Goal: Use online tool/utility: Utilize a website feature to perform a specific function

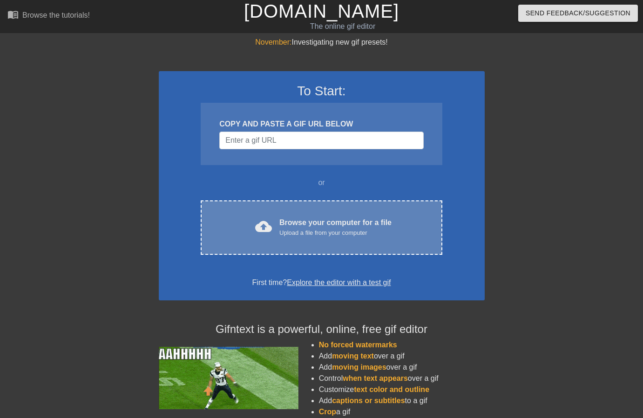
click at [279, 232] on div "Upload a file from your computer" at bounding box center [335, 233] width 112 height 9
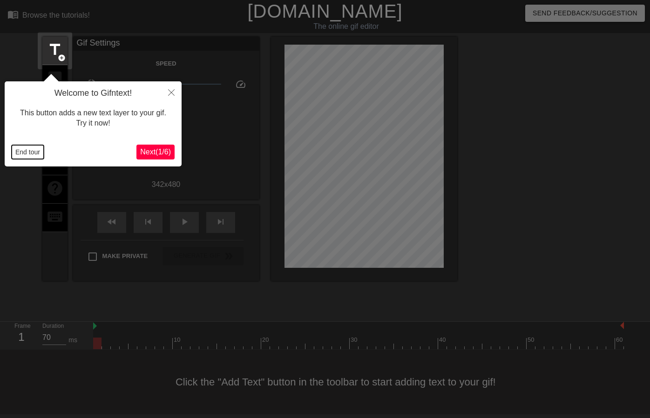
click at [36, 150] on button "End tour" at bounding box center [28, 152] width 32 height 14
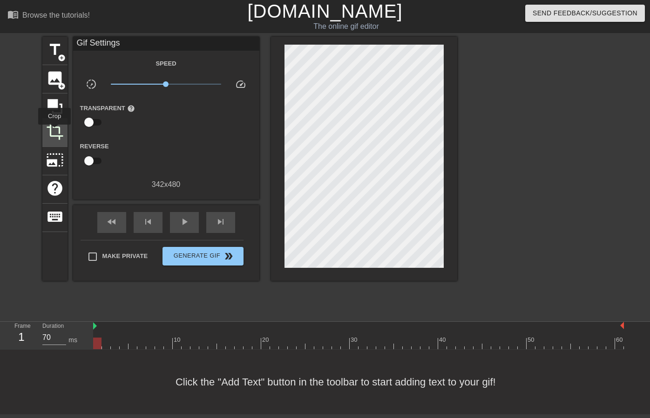
click at [55, 131] on span "crop" at bounding box center [55, 132] width 18 height 18
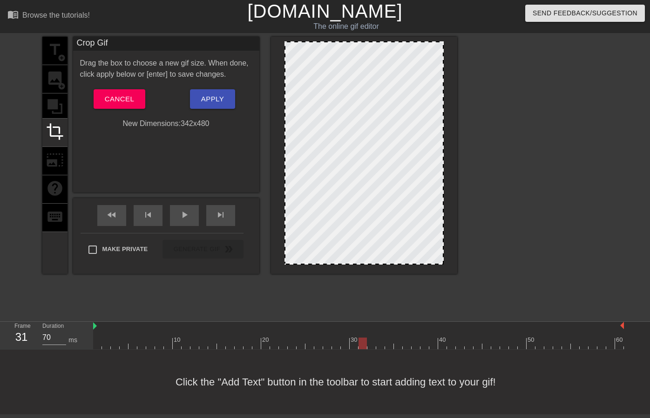
drag, startPoint x: 99, startPoint y: 343, endPoint x: 363, endPoint y: 346, distance: 263.5
click at [363, 346] on div at bounding box center [362, 344] width 8 height 12
drag, startPoint x: 364, startPoint y: 40, endPoint x: 364, endPoint y: 50, distance: 9.8
click at [364, 53] on div at bounding box center [364, 155] width 186 height 237
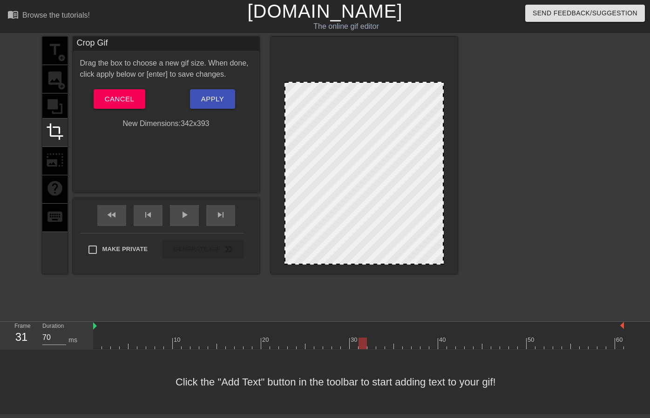
drag, startPoint x: 364, startPoint y: 42, endPoint x: 367, endPoint y: 85, distance: 42.4
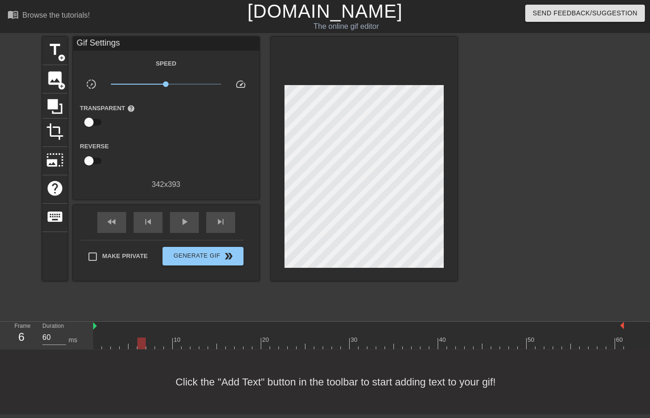
type input "70"
drag, startPoint x: 364, startPoint y: 345, endPoint x: 146, endPoint y: 342, distance: 217.9
click at [146, 342] on div at bounding box center [150, 344] width 8 height 12
click at [58, 52] on span "title" at bounding box center [55, 50] width 18 height 18
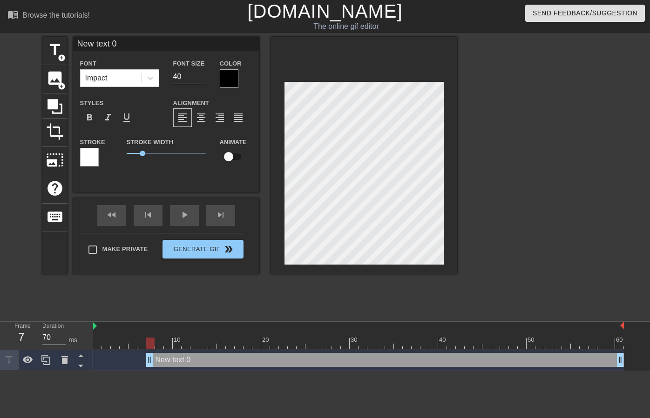
type input "S"
type textarea "S"
type input "Sa"
type textarea "Sa"
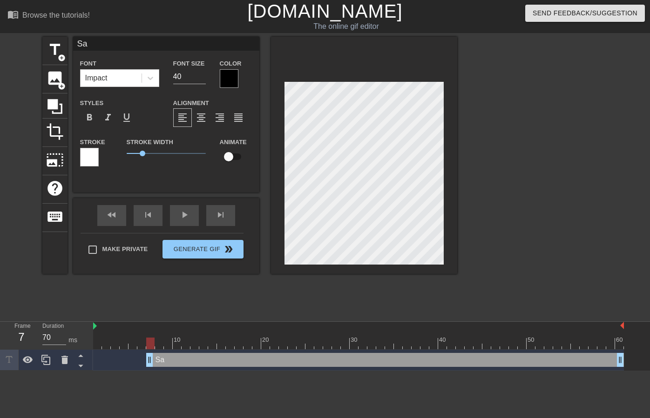
type input "Saf"
type textarea "Saf"
type input "Saft"
type textarea "Saft"
type input "Saf"
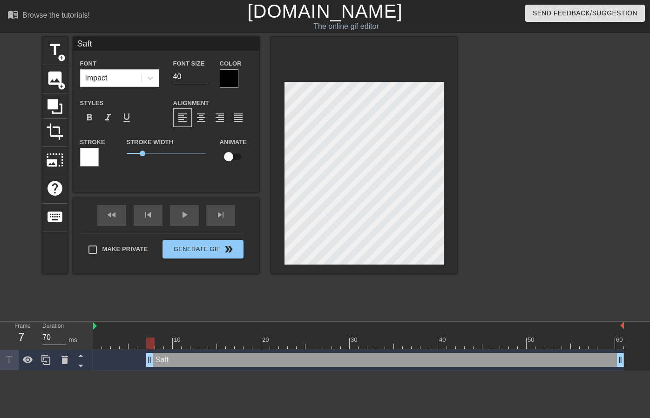
type textarea "Saf"
type input "Safe"
type textarea "Safe"
type input "Safe-"
type textarea "Safe-"
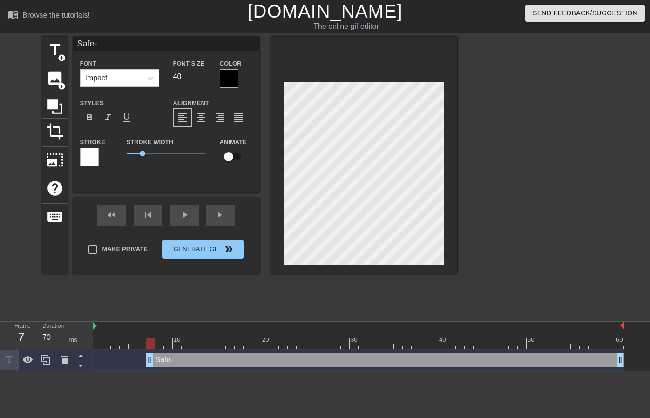
type input "Safe-T"
type textarea "Safe-T"
click at [98, 156] on div "Stroke" at bounding box center [96, 151] width 33 height 30
click at [96, 156] on div at bounding box center [89, 157] width 19 height 19
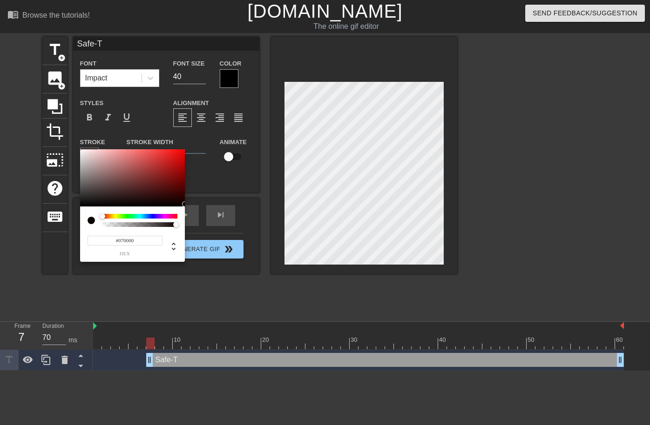
type input "#000000"
drag, startPoint x: 145, startPoint y: 182, endPoint x: 195, endPoint y: 208, distance: 55.4
click at [193, 209] on div "#000000 hex" at bounding box center [325, 212] width 650 height 425
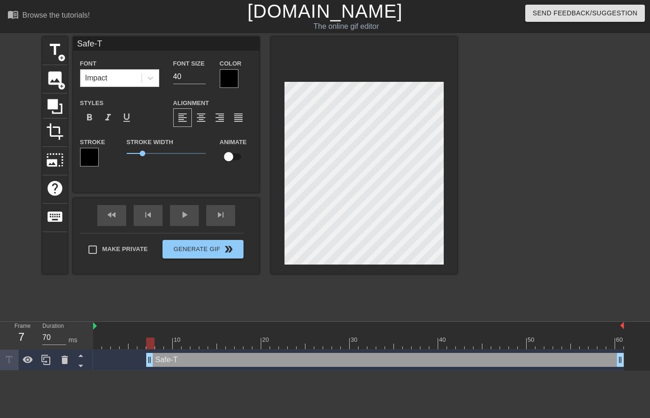
click at [234, 78] on div at bounding box center [229, 78] width 19 height 19
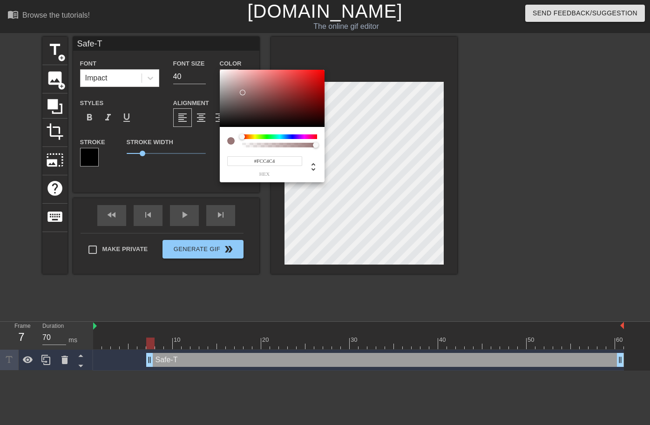
type input "#FFFFFF"
drag, startPoint x: 244, startPoint y: 96, endPoint x: 212, endPoint y: 66, distance: 44.1
click at [213, 66] on div "#FFFFFF hex" at bounding box center [325, 212] width 650 height 425
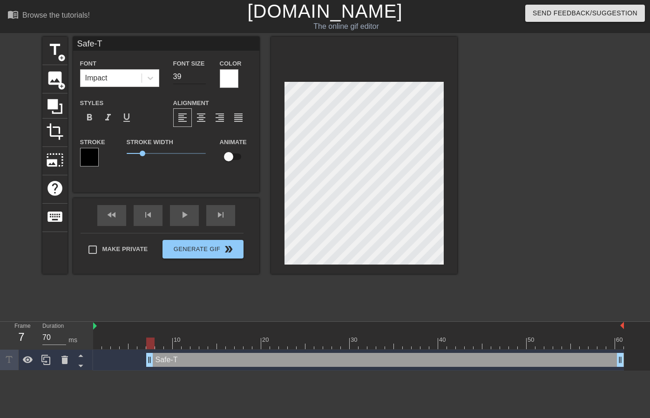
click at [203, 78] on input "39" at bounding box center [189, 76] width 33 height 15
click at [203, 78] on input "38" at bounding box center [189, 76] width 33 height 15
click at [203, 78] on input "37" at bounding box center [189, 76] width 33 height 15
click at [203, 78] on input "36" at bounding box center [189, 76] width 33 height 15
click at [203, 78] on input "35" at bounding box center [189, 76] width 33 height 15
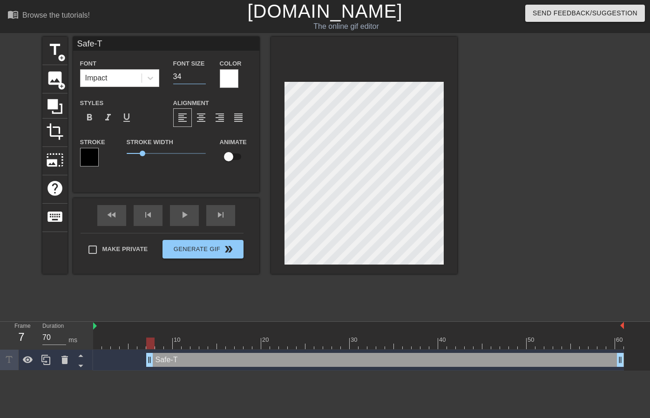
click at [203, 78] on input "34" at bounding box center [189, 76] width 33 height 15
click at [203, 78] on input "33" at bounding box center [189, 76] width 33 height 15
click at [203, 78] on input "32" at bounding box center [189, 76] width 33 height 15
click at [203, 78] on input "31" at bounding box center [189, 76] width 33 height 15
click at [203, 78] on input "30" at bounding box center [189, 76] width 33 height 15
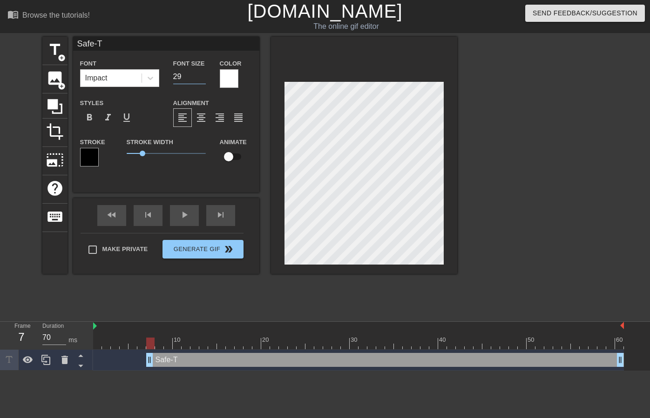
click at [203, 78] on input "29" at bounding box center [189, 76] width 33 height 15
type input "28"
click at [203, 78] on input "28" at bounding box center [189, 76] width 33 height 15
drag, startPoint x: 148, startPoint y: 342, endPoint x: 100, endPoint y: 342, distance: 48.4
click at [100, 342] on div at bounding box center [97, 344] width 8 height 12
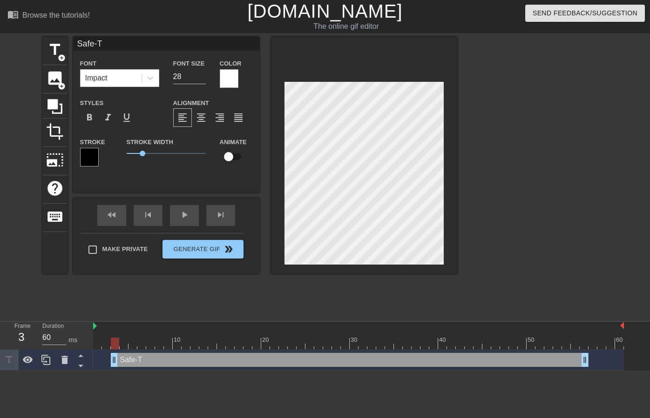
type input "70"
drag, startPoint x: 196, startPoint y: 360, endPoint x: 139, endPoint y: 358, distance: 57.3
click at [139, 358] on div "Safe-T drag_handle drag_handle" at bounding box center [332, 360] width 478 height 14
click at [236, 159] on input "checkbox" at bounding box center [228, 157] width 53 height 18
checkbox input "true"
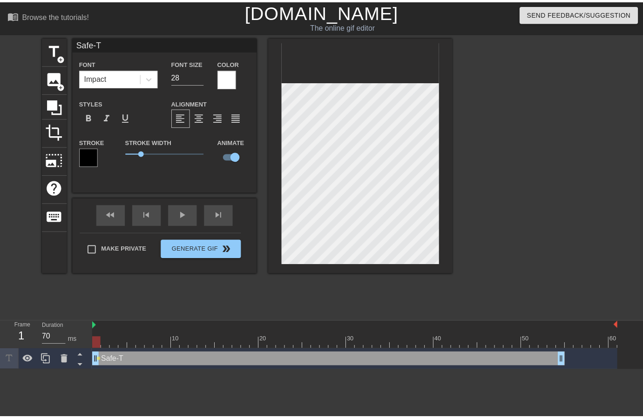
scroll to position [1, 1]
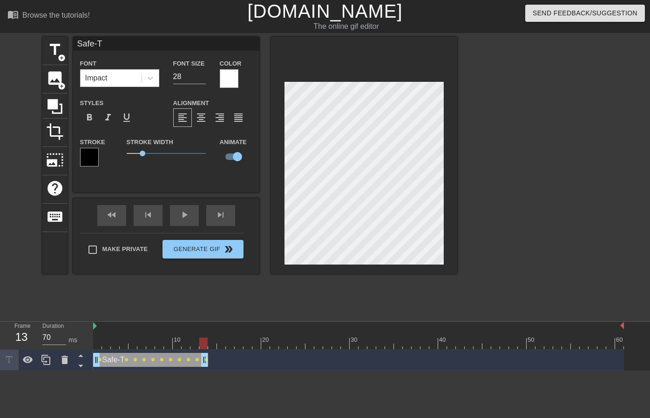
drag, startPoint x: 567, startPoint y: 357, endPoint x: 203, endPoint y: 336, distance: 364.6
click at [202, 336] on div "10 20 30 40 50 60 Safe-T drag_handle drag_handle lens lens lens lens lens lens …" at bounding box center [371, 346] width 557 height 49
click at [176, 217] on div "play_arrow" at bounding box center [184, 215] width 29 height 21
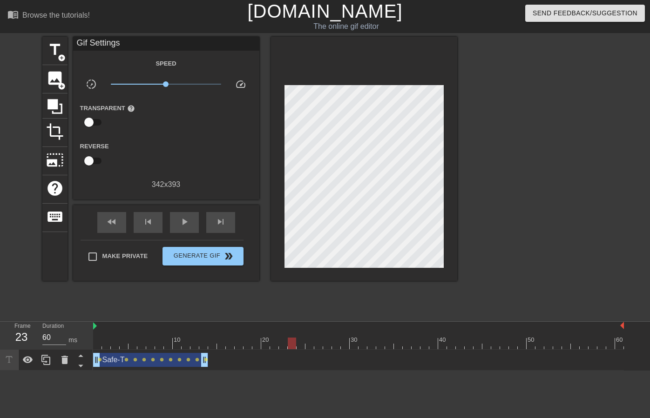
type input "70"
drag, startPoint x: 556, startPoint y: 342, endPoint x: 302, endPoint y: 346, distance: 254.6
click at [302, 346] on div at bounding box center [300, 344] width 8 height 12
click at [54, 81] on span "image" at bounding box center [55, 78] width 18 height 18
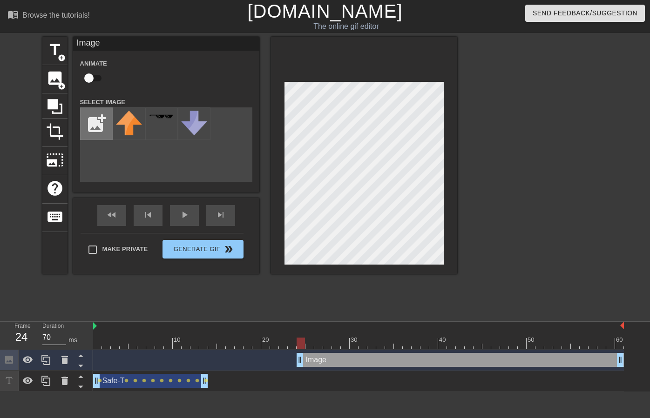
click at [96, 123] on input "file" at bounding box center [97, 124] width 32 height 32
type input "C:\fakepath\Screenshot [DATE] 12.33.24.png"
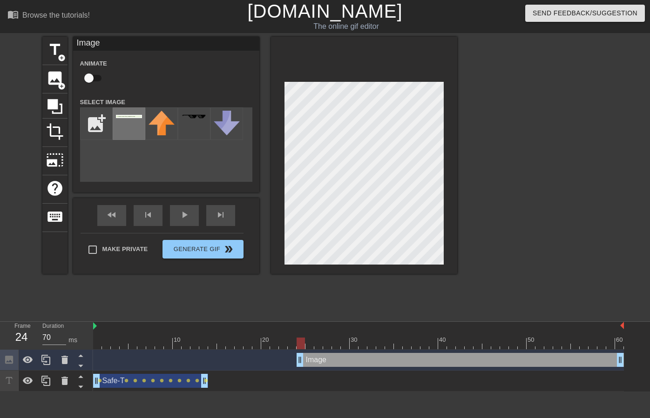
click at [132, 117] on img at bounding box center [129, 116] width 26 height 3
click at [93, 77] on input "checkbox" at bounding box center [88, 78] width 53 height 18
checkbox input "true"
click at [275, 160] on div at bounding box center [364, 155] width 186 height 237
click at [276, 162] on div at bounding box center [364, 155] width 186 height 237
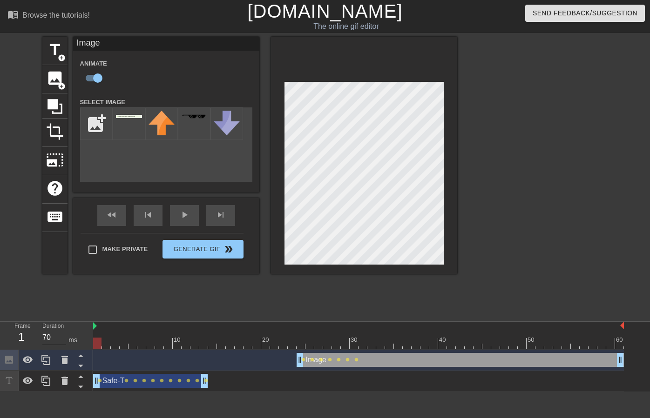
drag, startPoint x: 361, startPoint y: 343, endPoint x: 60, endPoint y: 340, distance: 301.2
click at [60, 340] on div "Frame 1 Duration 70 ms 10 20 30 40 50 60 Image drag_handle drag_handle lens len…" at bounding box center [325, 357] width 650 height 70
drag, startPoint x: 425, startPoint y: 343, endPoint x: 299, endPoint y: 343, distance: 126.1
click at [299, 343] on div at bounding box center [300, 344] width 8 height 12
click at [267, 166] on div "title add_circle image add_circle crop photo_size_select_large help keyboard Im…" at bounding box center [249, 155] width 415 height 237
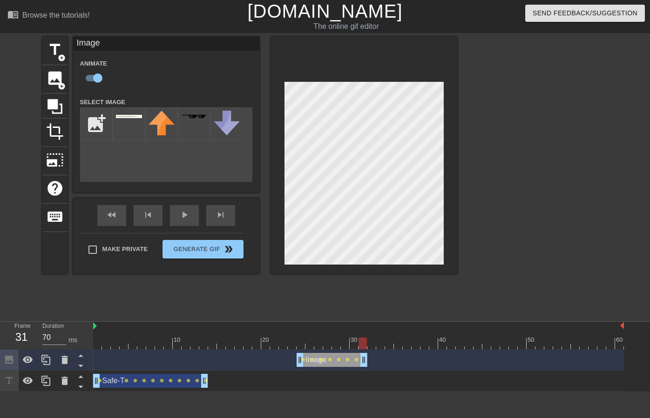
drag, startPoint x: 619, startPoint y: 362, endPoint x: 366, endPoint y: 356, distance: 252.8
click at [160, 381] on span "lens" at bounding box center [162, 381] width 4 height 4
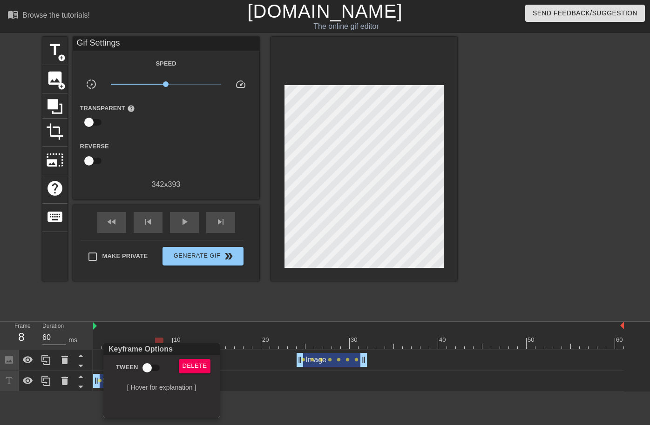
click at [252, 391] on div at bounding box center [325, 212] width 650 height 425
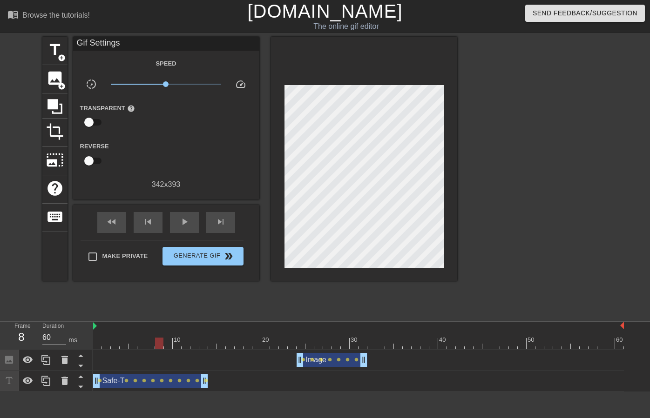
click at [166, 387] on div "Safe-T drag_handle drag_handle" at bounding box center [150, 381] width 115 height 14
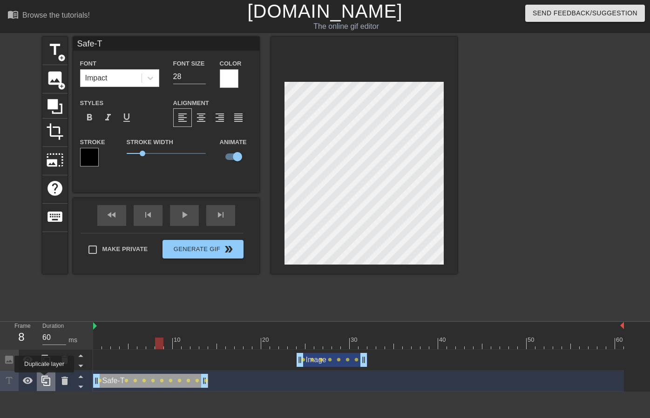
click at [45, 379] on icon at bounding box center [45, 381] width 11 height 11
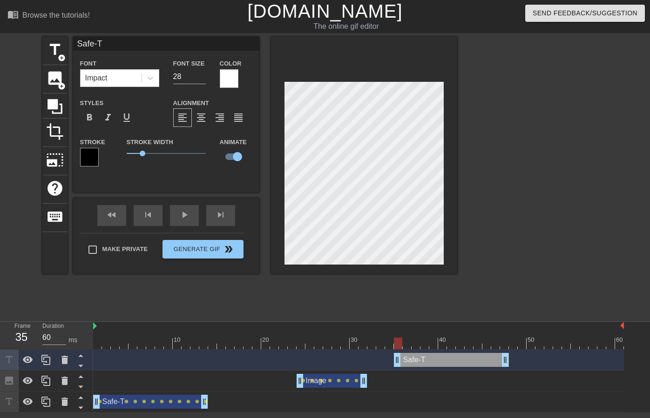
drag, startPoint x: 159, startPoint y: 354, endPoint x: 460, endPoint y: 348, distance: 301.2
click at [460, 348] on div "10 20 30 40 50 60 Safe-T drag_handle drag_handle Image drag_handle drag_handle …" at bounding box center [371, 367] width 557 height 91
drag, startPoint x: 397, startPoint y: 342, endPoint x: 82, endPoint y: 330, distance: 315.3
click at [84, 330] on div "Frame 1 Duration 70 ms 10 20 30 40 50 60 Safe-T drag_handle drag_handle Image d…" at bounding box center [325, 367] width 650 height 91
drag, startPoint x: 389, startPoint y: 342, endPoint x: 397, endPoint y: 342, distance: 8.4
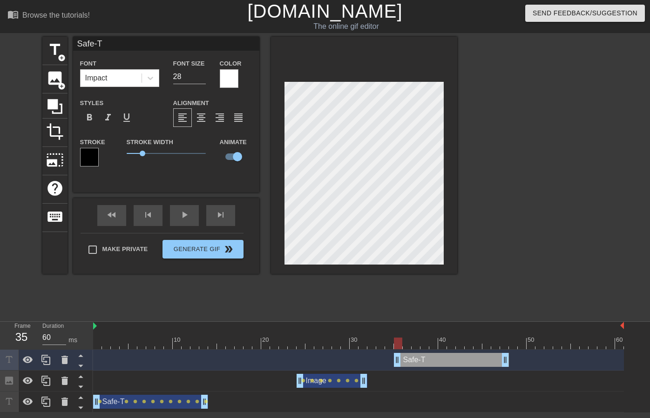
click at [397, 342] on div at bounding box center [398, 344] width 8 height 12
drag, startPoint x: 502, startPoint y: 356, endPoint x: 479, endPoint y: 352, distance: 23.6
click at [479, 352] on div "Safe-T drag_handle drag_handle lens lens lens lens lens lens lens lens lens lens" at bounding box center [358, 360] width 531 height 21
click at [47, 379] on icon at bounding box center [45, 381] width 11 height 11
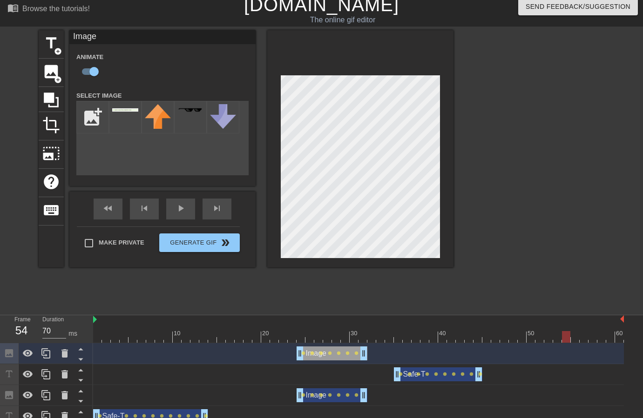
scroll to position [15, 0]
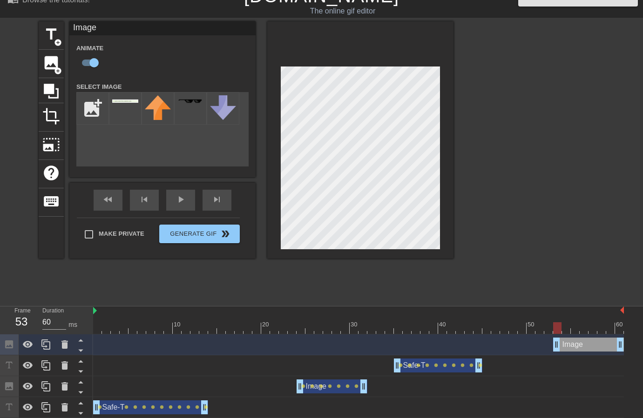
drag, startPoint x: 332, startPoint y: 339, endPoint x: 610, endPoint y: 347, distance: 278.4
click at [610, 347] on div "Image drag_handle drag_handle" at bounding box center [588, 345] width 71 height 14
drag, startPoint x: 555, startPoint y: 343, endPoint x: 566, endPoint y: 343, distance: 10.7
click at [584, 343] on div "Image drag_handle drag_handle" at bounding box center [593, 345] width 62 height 14
type input "70"
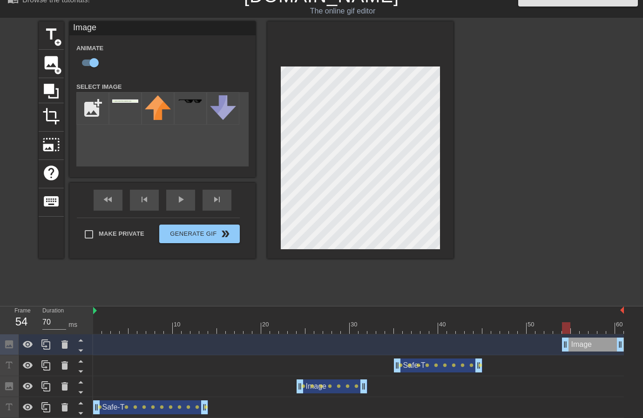
click at [587, 344] on div "Image drag_handle drag_handle" at bounding box center [593, 345] width 62 height 14
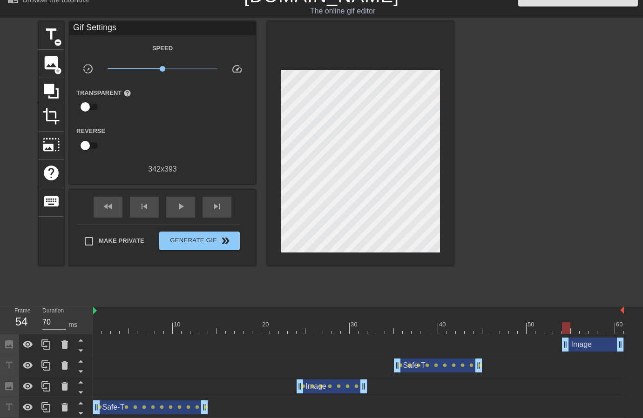
click at [593, 342] on div "Image drag_handle drag_handle" at bounding box center [593, 345] width 62 height 14
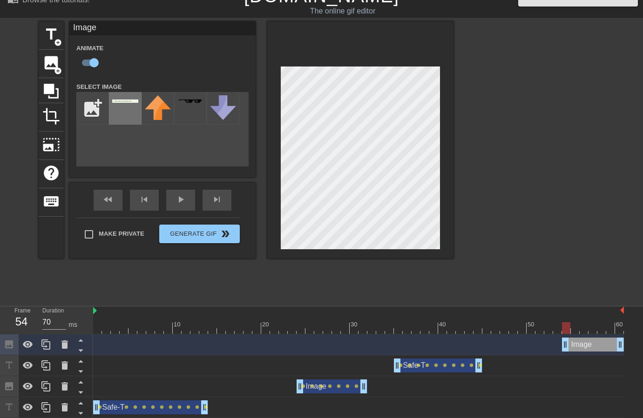
click at [126, 103] on img at bounding box center [125, 101] width 26 height 3
click at [98, 107] on input "file" at bounding box center [93, 109] width 32 height 32
click at [67, 344] on icon at bounding box center [64, 345] width 7 height 8
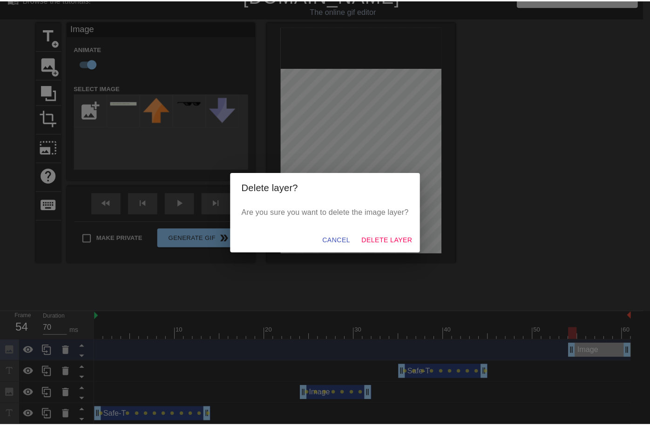
scroll to position [10, 0]
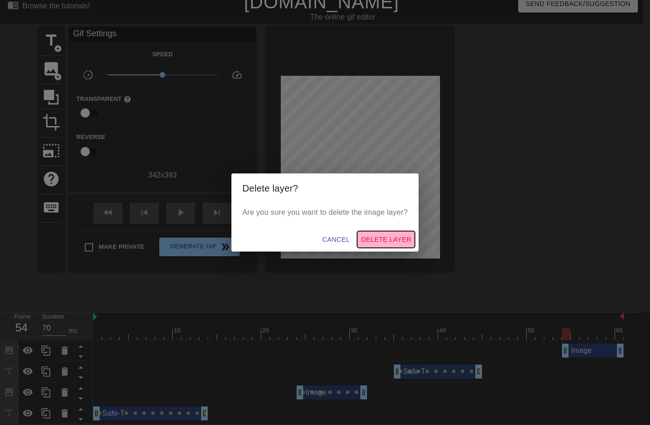
click at [382, 239] on span "Delete Layer" at bounding box center [386, 240] width 50 height 12
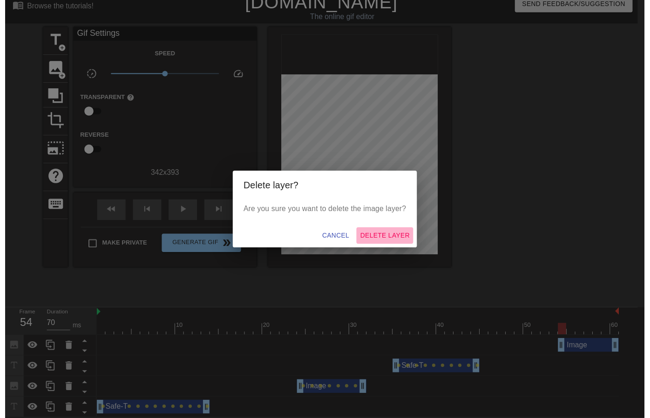
scroll to position [0, 0]
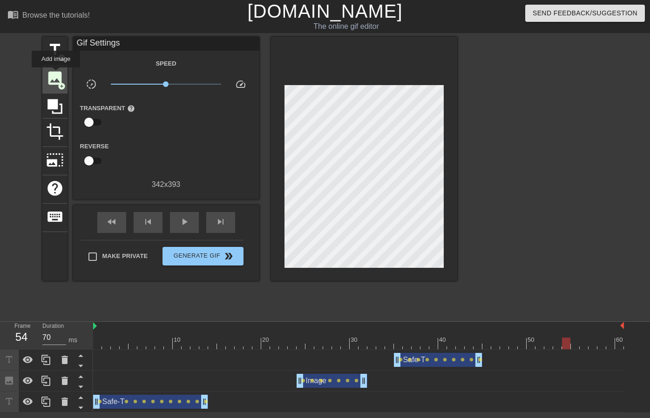
click at [56, 74] on span "image" at bounding box center [55, 78] width 18 height 18
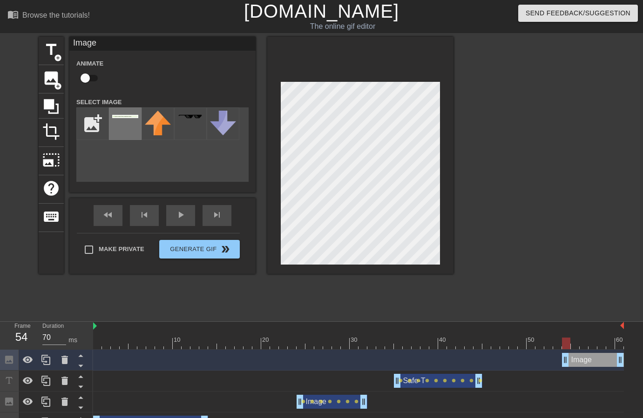
click at [122, 117] on img at bounding box center [125, 116] width 26 height 3
drag, startPoint x: 94, startPoint y: 75, endPoint x: 104, endPoint y: 81, distance: 11.7
click at [94, 75] on input "checkbox" at bounding box center [85, 78] width 53 height 18
checkbox input "true"
click at [269, 169] on div at bounding box center [360, 155] width 186 height 237
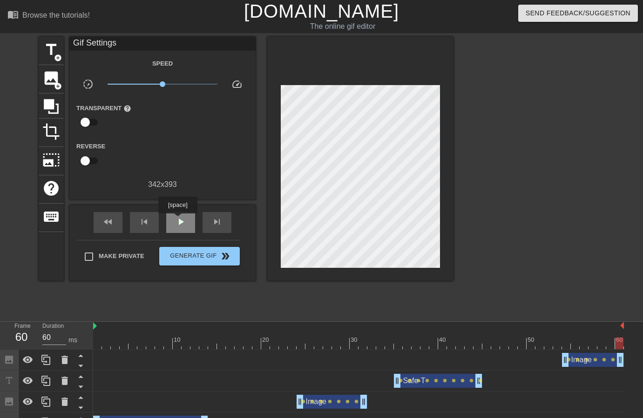
click at [179, 220] on span "play_arrow" at bounding box center [180, 221] width 11 height 11
type input "70"
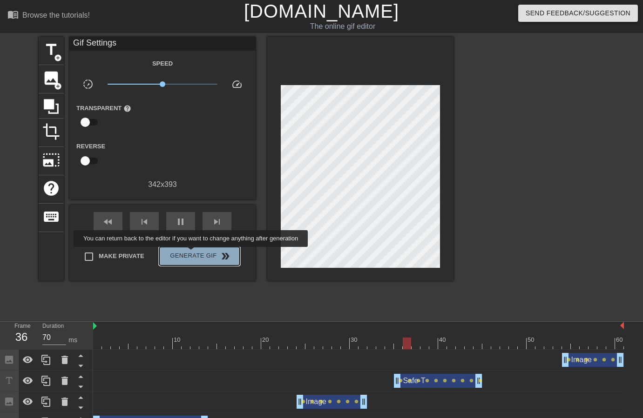
click at [197, 254] on span "Generate Gif double_arrow" at bounding box center [199, 256] width 73 height 11
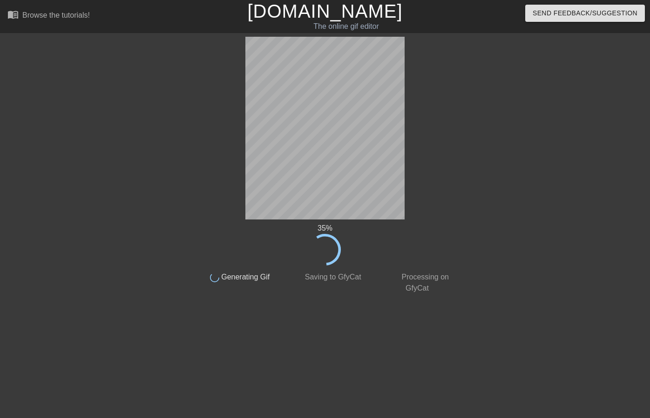
click at [141, 157] on div at bounding box center [113, 176] width 140 height 279
click at [167, 143] on div at bounding box center [113, 176] width 140 height 279
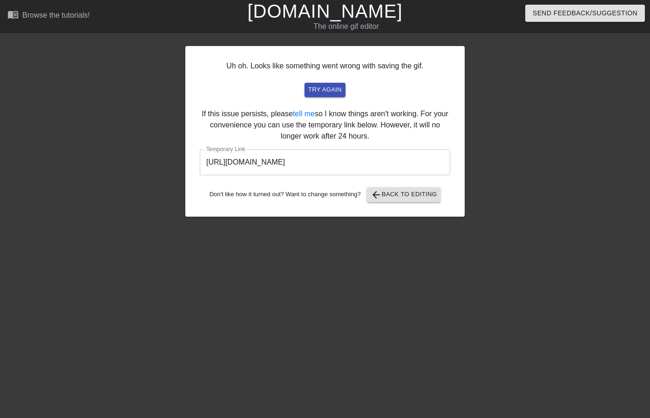
click at [378, 163] on input "[URL][DOMAIN_NAME]" at bounding box center [325, 162] width 250 height 26
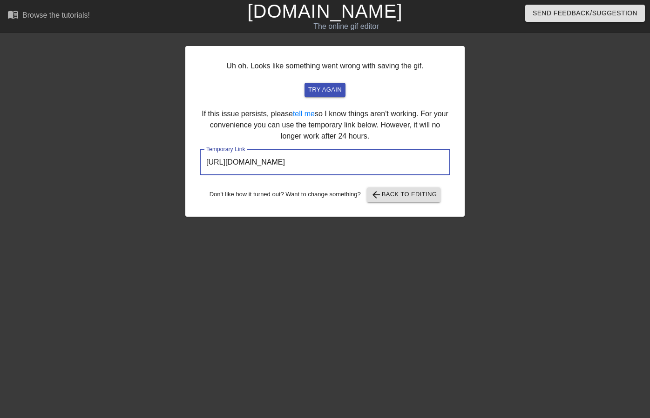
click at [378, 163] on input "[URL][DOMAIN_NAME]" at bounding box center [325, 162] width 250 height 26
